Goal: Task Accomplishment & Management: Manage account settings

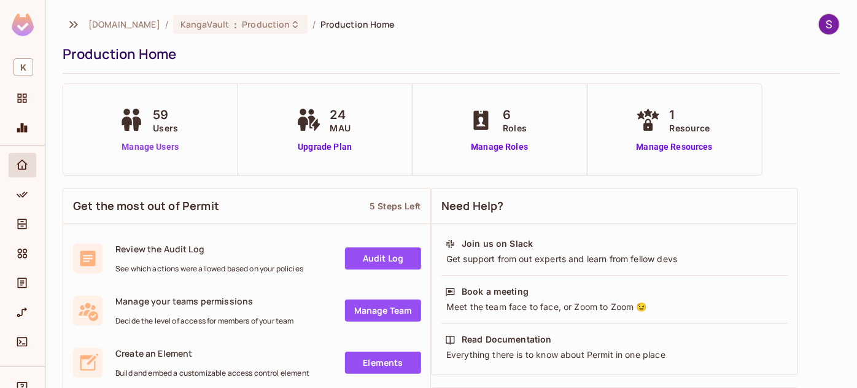
click at [141, 146] on link "Manage Users" at bounding box center [150, 147] width 68 height 13
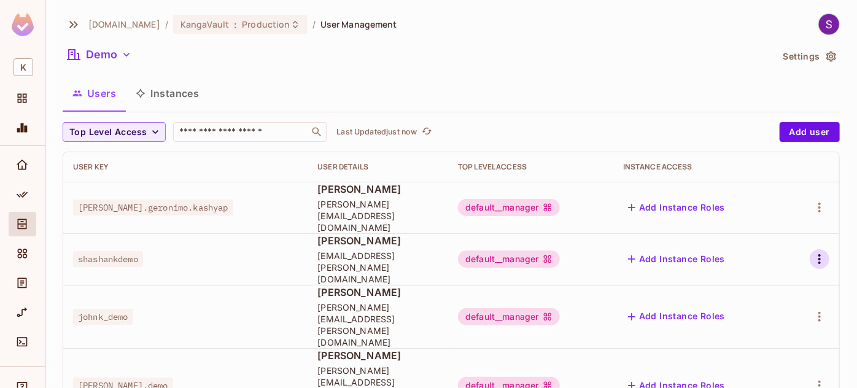
click at [818, 252] on icon "button" at bounding box center [819, 259] width 15 height 15
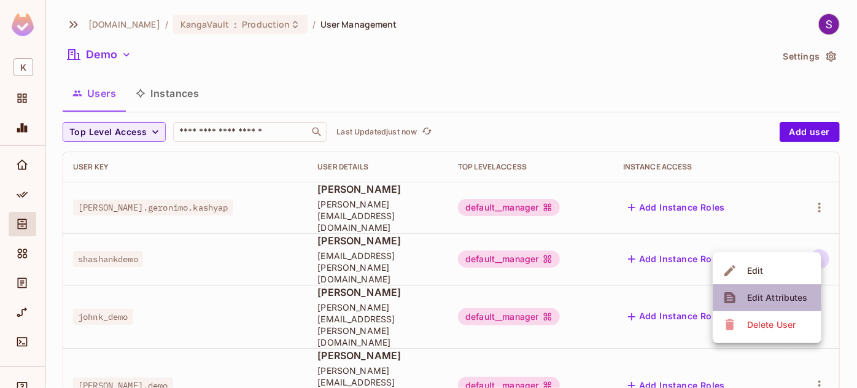
click at [767, 292] on div "Edit Attributes" at bounding box center [777, 298] width 61 height 12
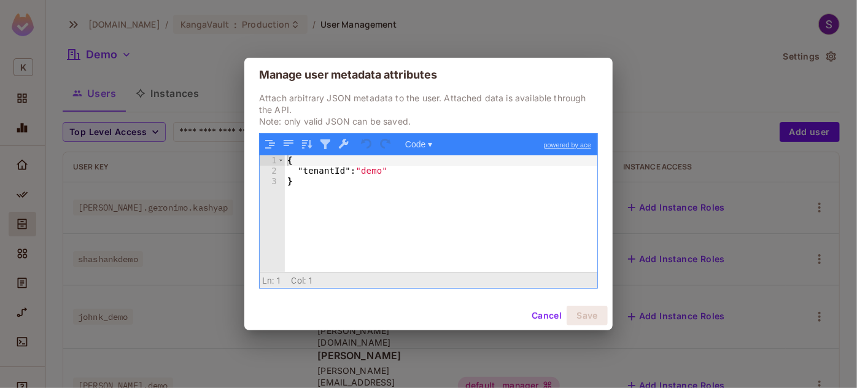
click at [748, 306] on div "Manage user metadata attributes Attach arbitrary JSON metadata to the user. Att…" at bounding box center [428, 194] width 857 height 388
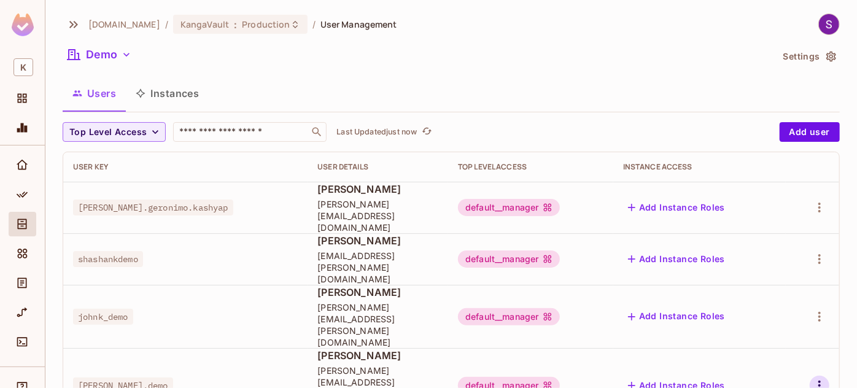
click at [820, 381] on icon "button" at bounding box center [819, 386] width 2 height 10
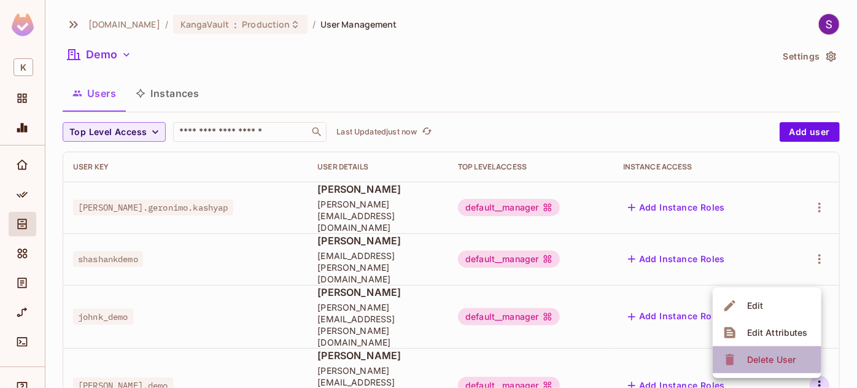
click at [745, 357] on span "Delete User" at bounding box center [771, 360] width 56 height 20
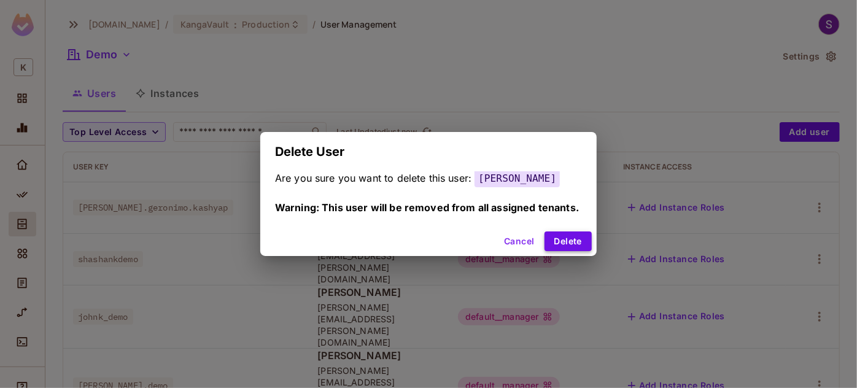
click at [567, 244] on button "Delete" at bounding box center [567, 241] width 47 height 20
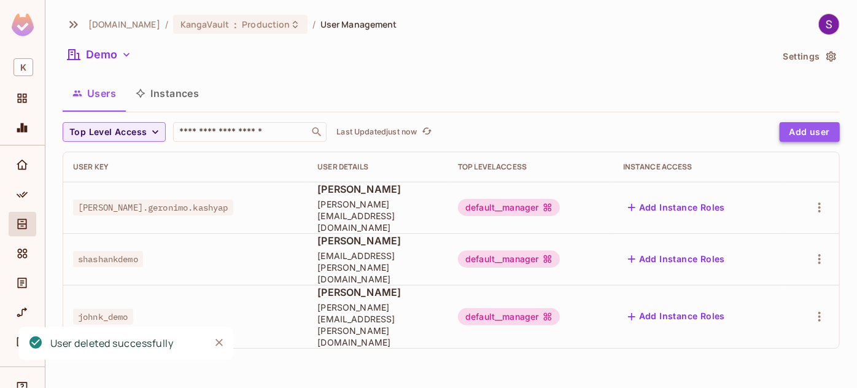
click at [809, 128] on button "Add user" at bounding box center [810, 132] width 60 height 20
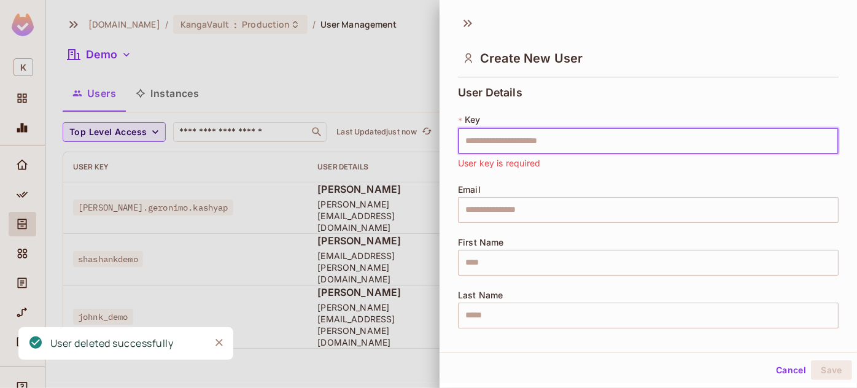
click at [581, 142] on input "text" at bounding box center [648, 141] width 381 height 26
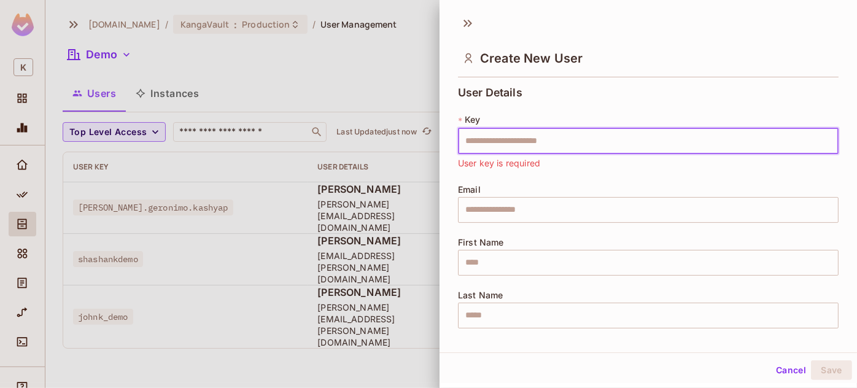
click at [523, 134] on input "text" at bounding box center [648, 141] width 381 height 26
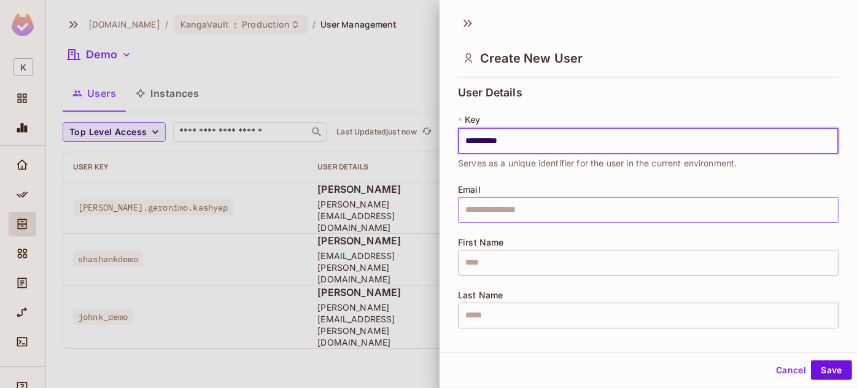
type input "**********"
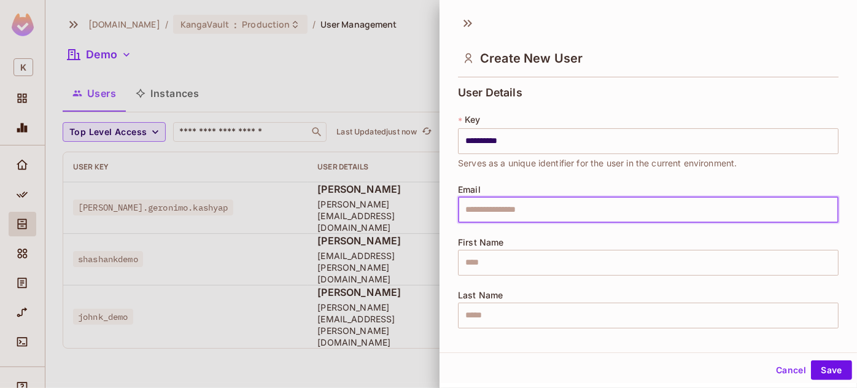
click at [519, 206] on input "text" at bounding box center [648, 210] width 381 height 26
click at [480, 206] on input "text" at bounding box center [648, 210] width 381 height 26
paste input "**********"
type input "**********"
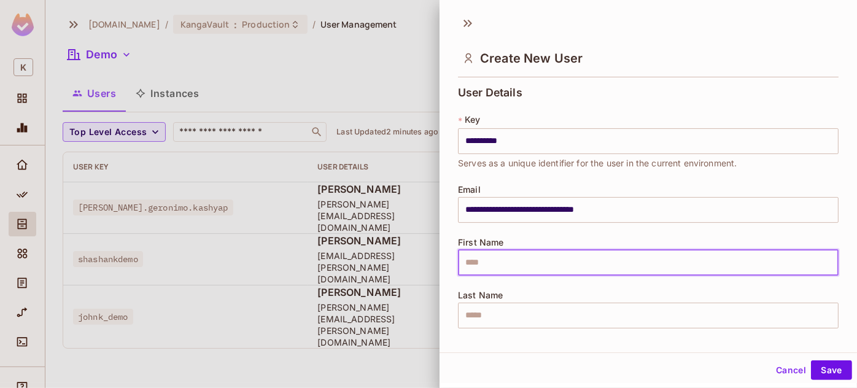
click at [497, 257] on input "text" at bounding box center [648, 263] width 381 height 26
type input "********"
type input "*****"
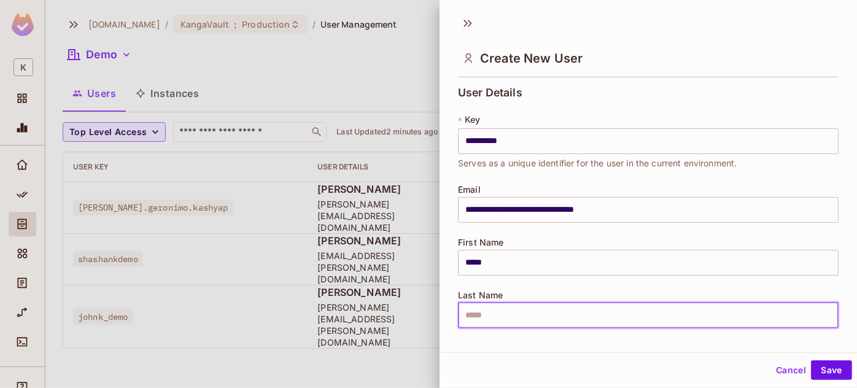
click at [496, 304] on input "text" at bounding box center [648, 316] width 381 height 26
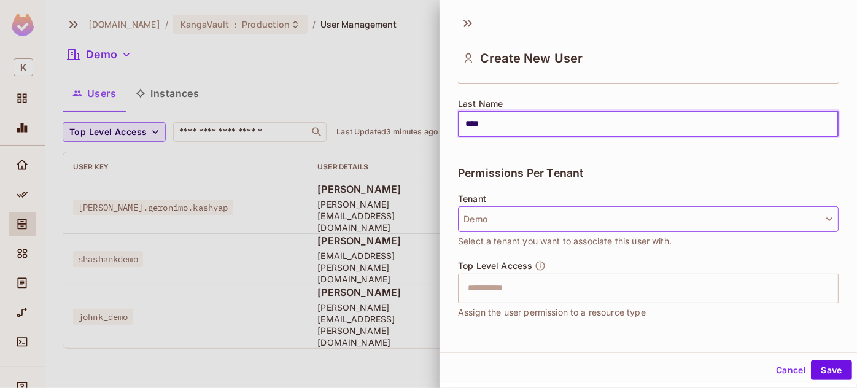
scroll to position [275, 0]
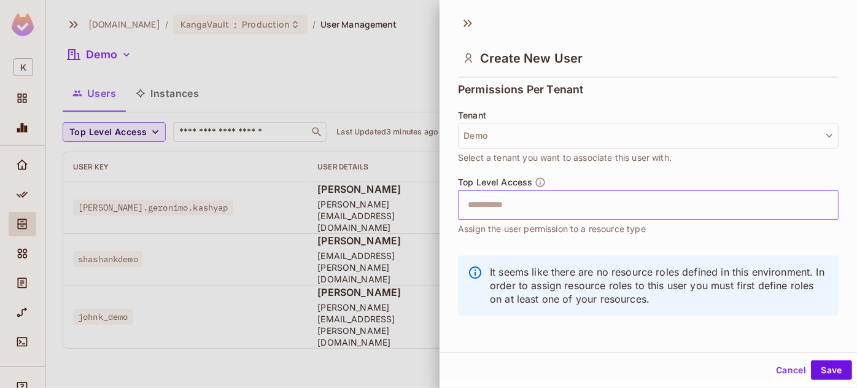
type input "****"
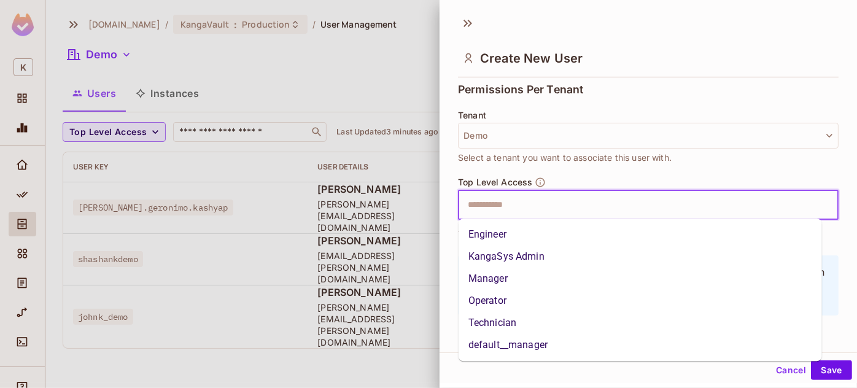
click at [543, 196] on input "text" at bounding box center [637, 205] width 354 height 25
click at [509, 344] on li "default__manager" at bounding box center [640, 345] width 363 height 22
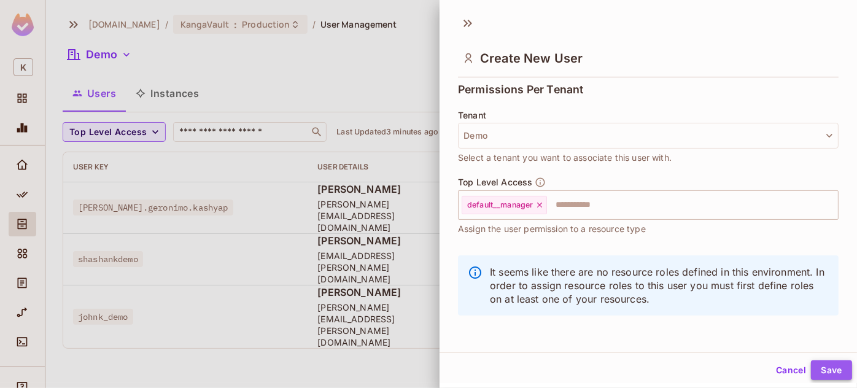
click at [826, 367] on button "Save" at bounding box center [831, 370] width 41 height 20
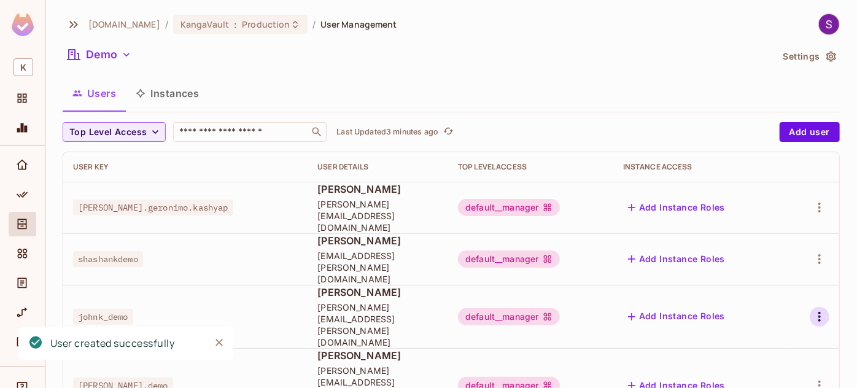
click at [821, 309] on icon "button" at bounding box center [819, 316] width 15 height 15
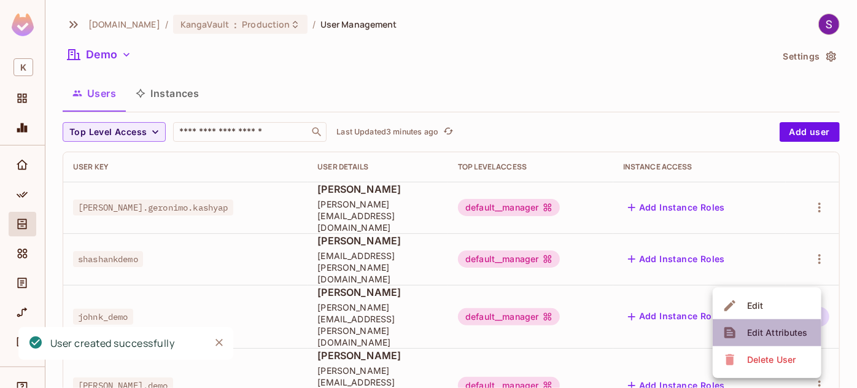
click at [752, 337] on div "Edit Attributes" at bounding box center [777, 333] width 61 height 12
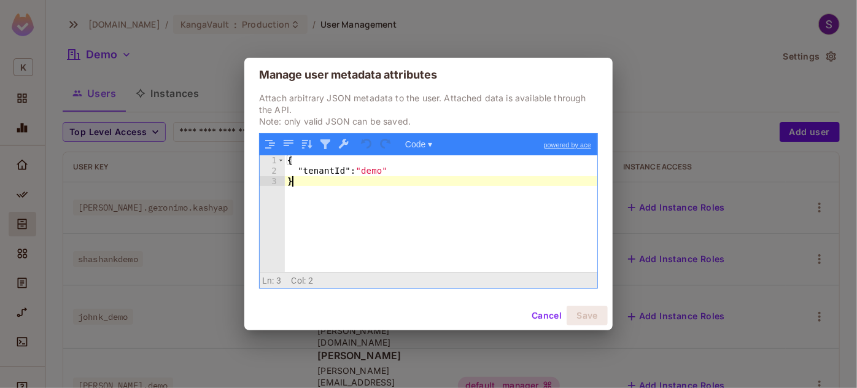
click at [458, 247] on div "{ "tenantId" : "demo" }" at bounding box center [441, 223] width 313 height 137
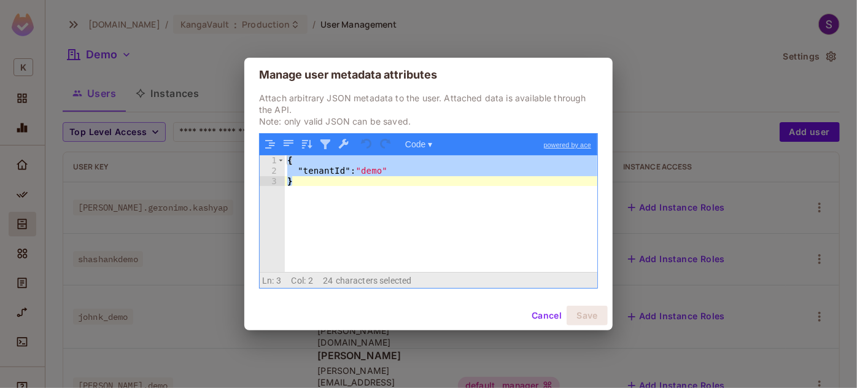
click at [535, 316] on button "Cancel" at bounding box center [547, 316] width 40 height 20
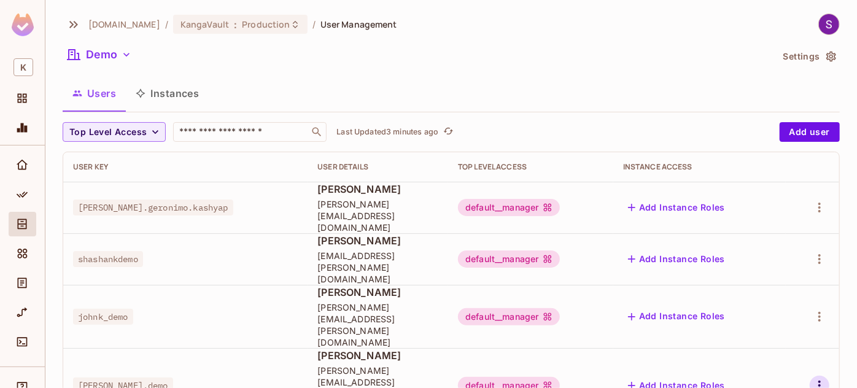
click at [819, 381] on icon "button" at bounding box center [819, 386] width 2 height 10
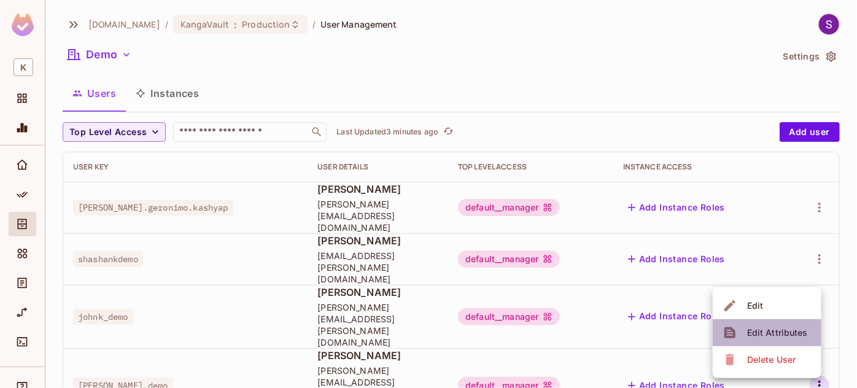
click at [745, 323] on span "Edit Attributes" at bounding box center [777, 333] width 68 height 20
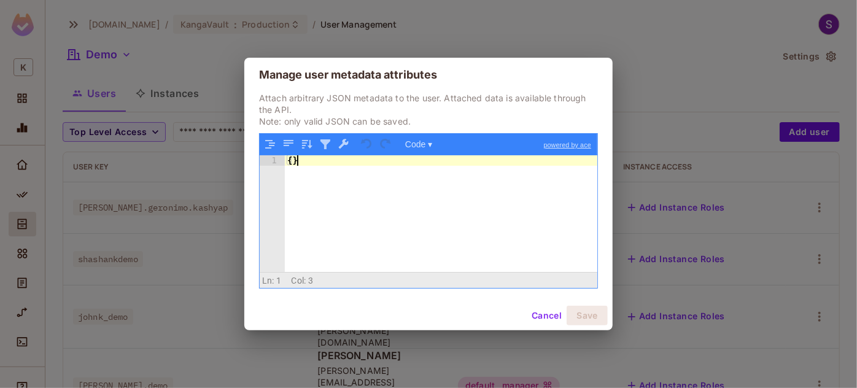
click at [507, 238] on div "{ }" at bounding box center [441, 223] width 313 height 137
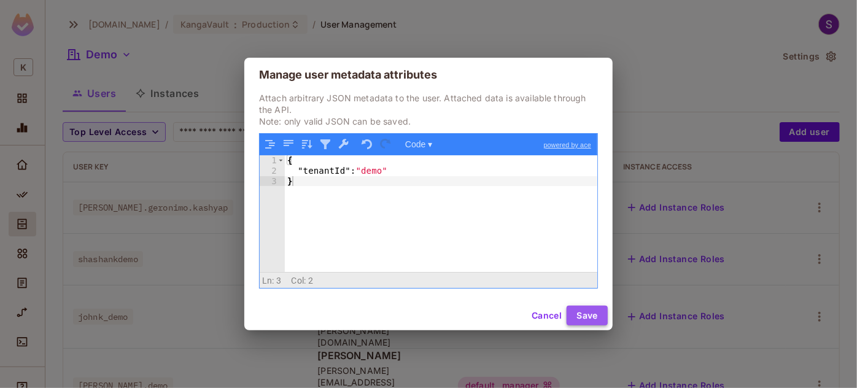
click at [589, 309] on button "Save" at bounding box center [587, 316] width 41 height 20
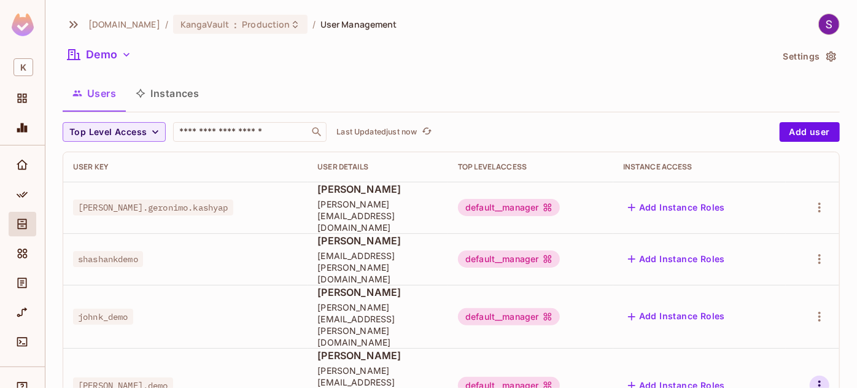
click at [824, 378] on icon "button" at bounding box center [819, 385] width 15 height 15
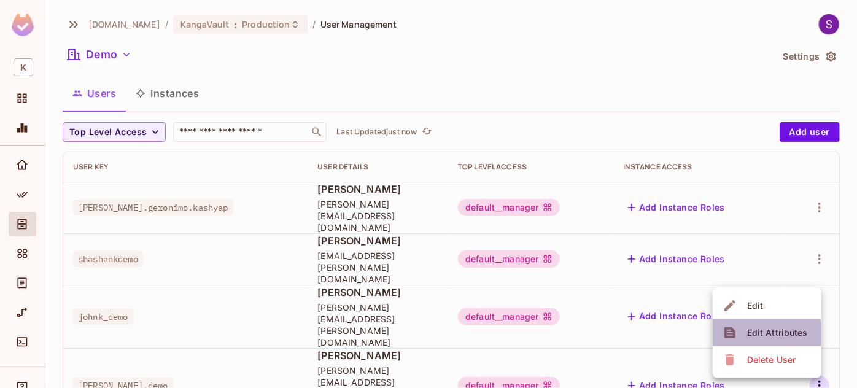
click at [751, 336] on div "Edit Attributes" at bounding box center [777, 333] width 61 height 12
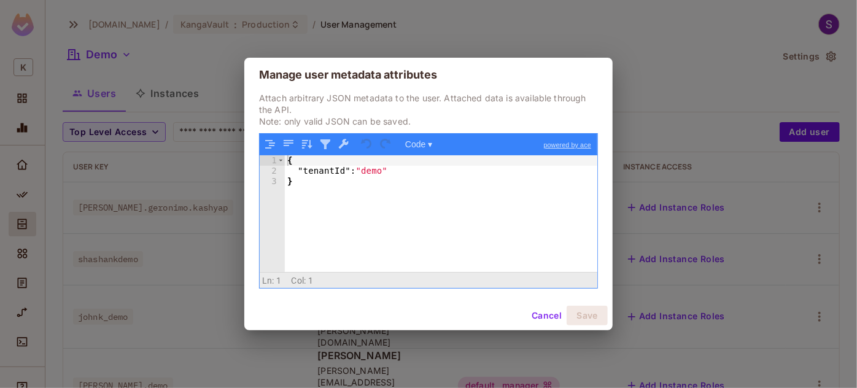
click at [586, 358] on div "Manage user metadata attributes Attach arbitrary JSON metadata to the user. Att…" at bounding box center [428, 194] width 857 height 388
